Goal: Task Accomplishment & Management: Use online tool/utility

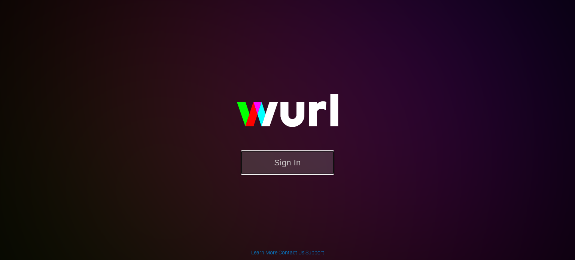
click at [298, 160] on button "Sign In" at bounding box center [288, 162] width 94 height 24
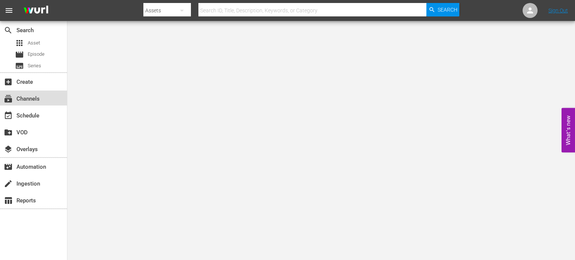
click at [37, 97] on div "subscriptions Channels" at bounding box center [21, 97] width 42 height 7
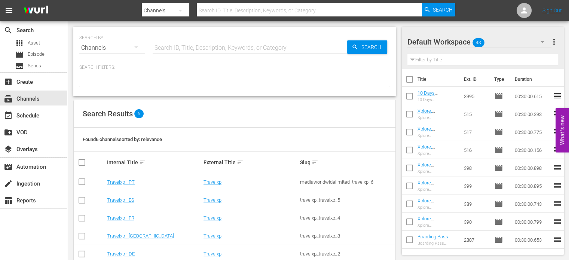
click at [122, 232] on td "Travelxp - NL" at bounding box center [154, 236] width 97 height 18
click at [122, 235] on link "Travelxp - NL" at bounding box center [140, 236] width 67 height 6
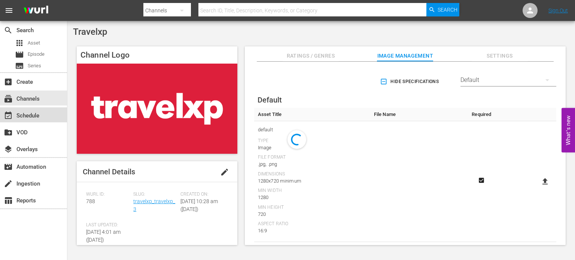
click at [46, 115] on div "event_available Schedule" at bounding box center [33, 114] width 67 height 15
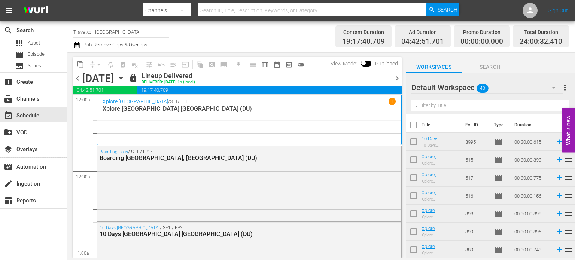
click at [396, 81] on span "chevron_right" at bounding box center [396, 78] width 9 height 9
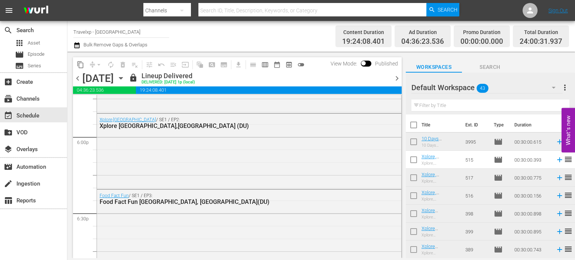
scroll to position [3552, 0]
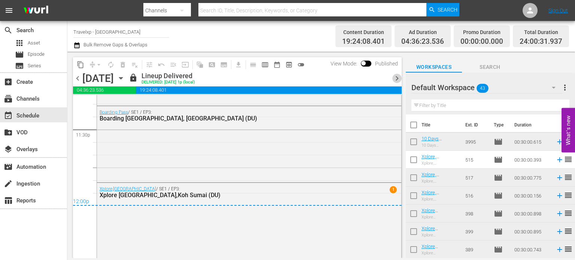
click at [395, 80] on span "chevron_right" at bounding box center [396, 78] width 9 height 9
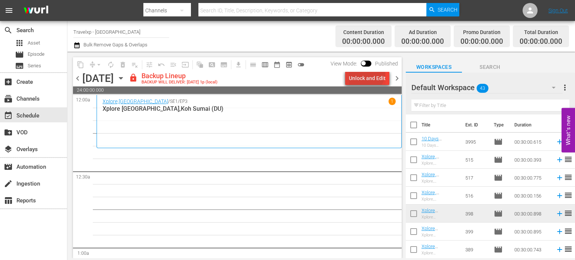
click at [367, 73] on div "Unlock and Edit" at bounding box center [367, 77] width 37 height 13
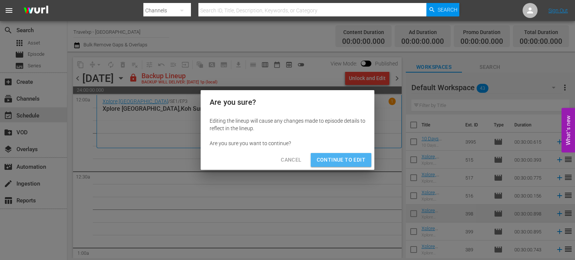
click at [348, 162] on span "Continue to Edit" at bounding box center [340, 159] width 49 height 9
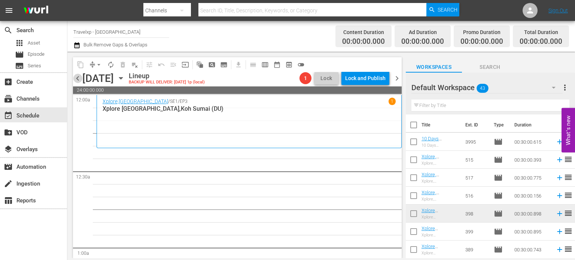
click at [78, 80] on span "chevron_left" at bounding box center [77, 78] width 9 height 9
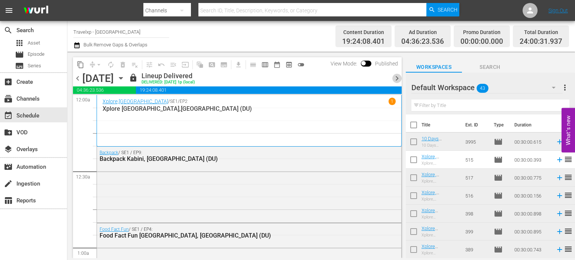
click at [396, 79] on span "chevron_right" at bounding box center [396, 78] width 9 height 9
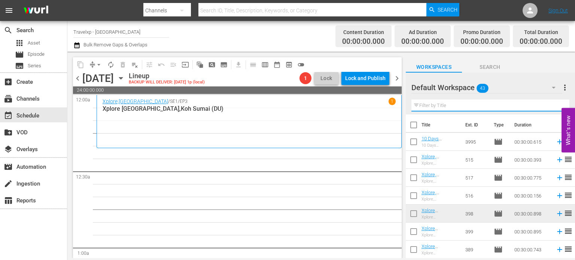
click at [450, 104] on input "text" at bounding box center [490, 106] width 158 height 12
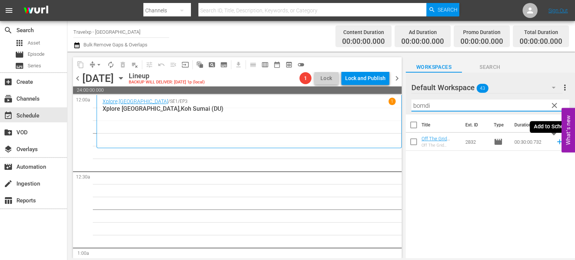
type input "bomdi"
click at [555, 141] on icon at bounding box center [559, 142] width 8 height 8
